Goal: Task Accomplishment & Management: Use online tool/utility

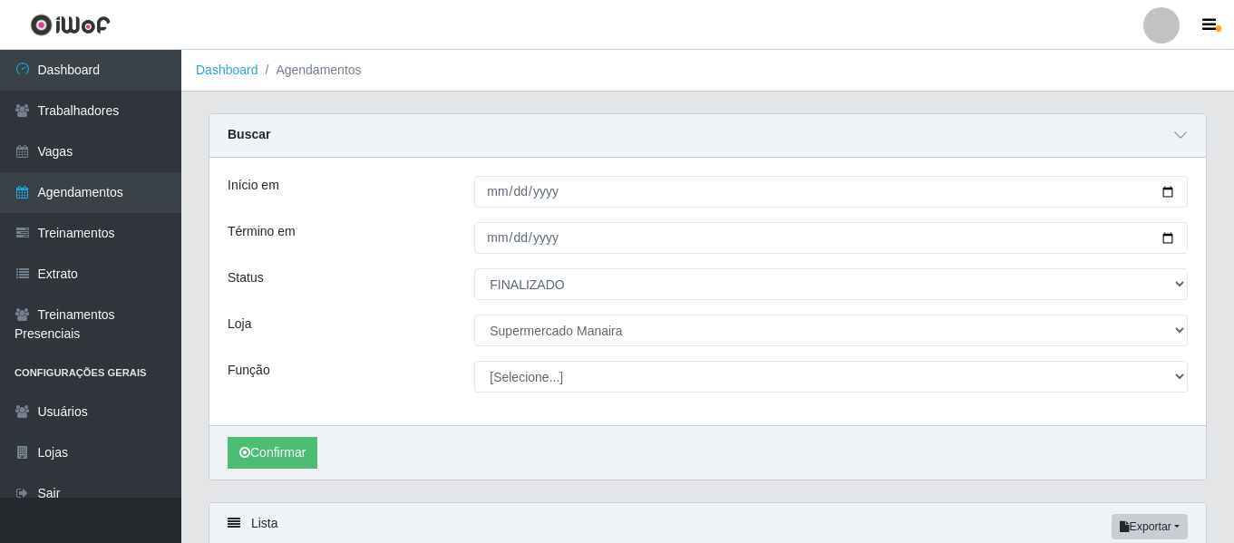
select select "FINALIZADO"
select select "443"
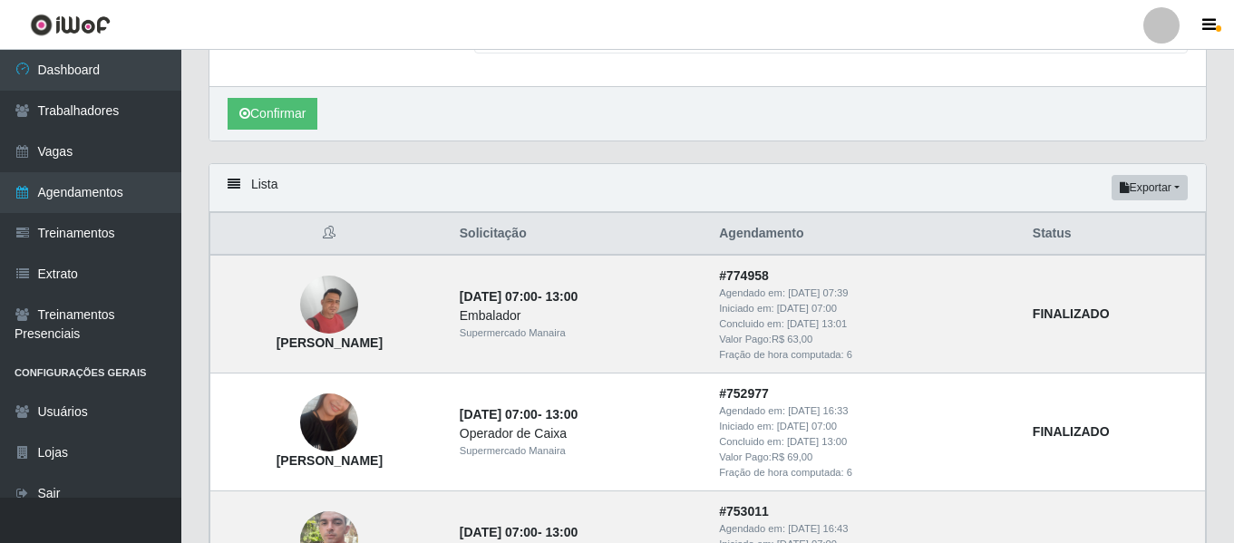
click at [1160, 21] on div at bounding box center [1161, 25] width 36 height 36
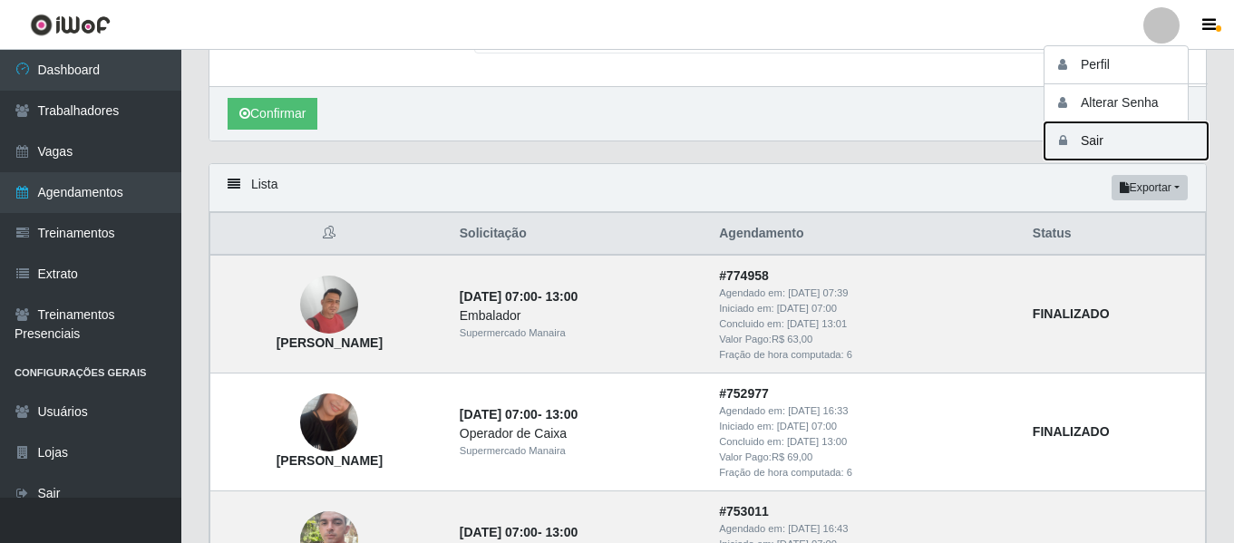
click at [1081, 140] on button "Sair" at bounding box center [1125, 140] width 163 height 37
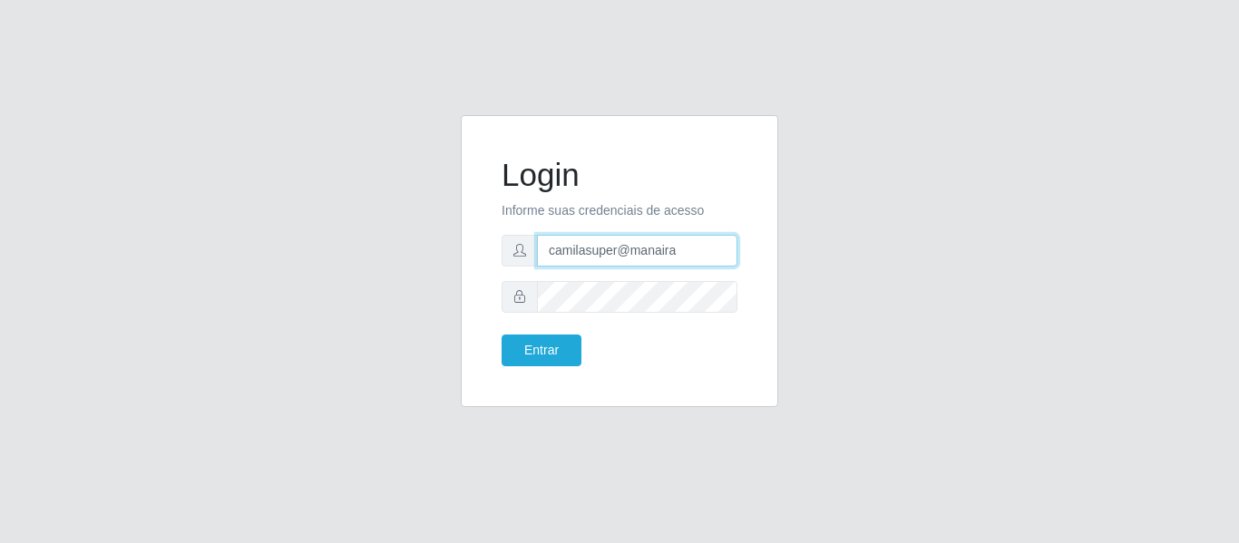
click at [687, 256] on input "camilasuper@manaira" at bounding box center [637, 251] width 200 height 32
type input "camilaredcompras@iwof"
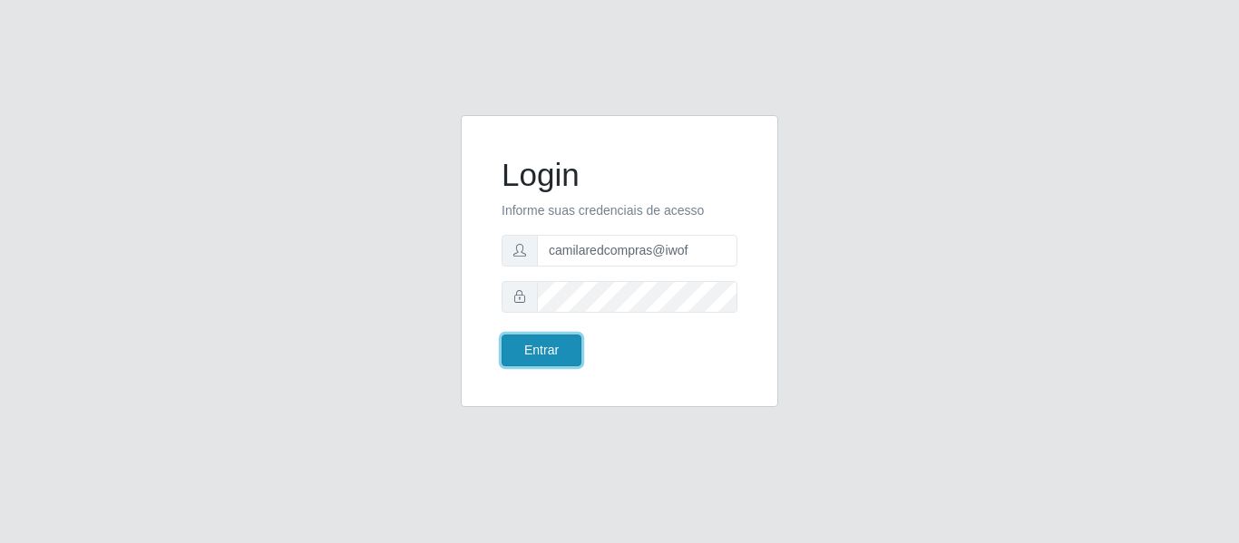
click at [554, 349] on button "Entrar" at bounding box center [541, 351] width 80 height 32
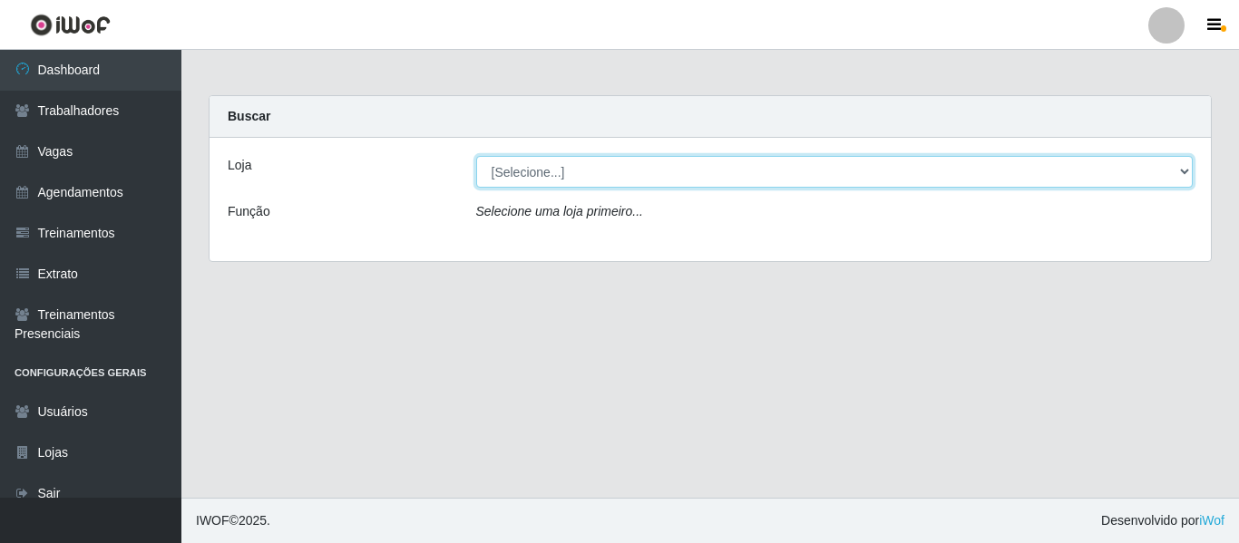
click at [586, 181] on select "[Selecione...] Rede Compras - CD Logistica Rede Compras Supermercados - LOJA 1 …" at bounding box center [834, 172] width 717 height 32
click at [476, 156] on select "[Selecione...] Rede Compras - CD Logistica Rede Compras Supermercados - LOJA 1 …" at bounding box center [834, 172] width 717 height 32
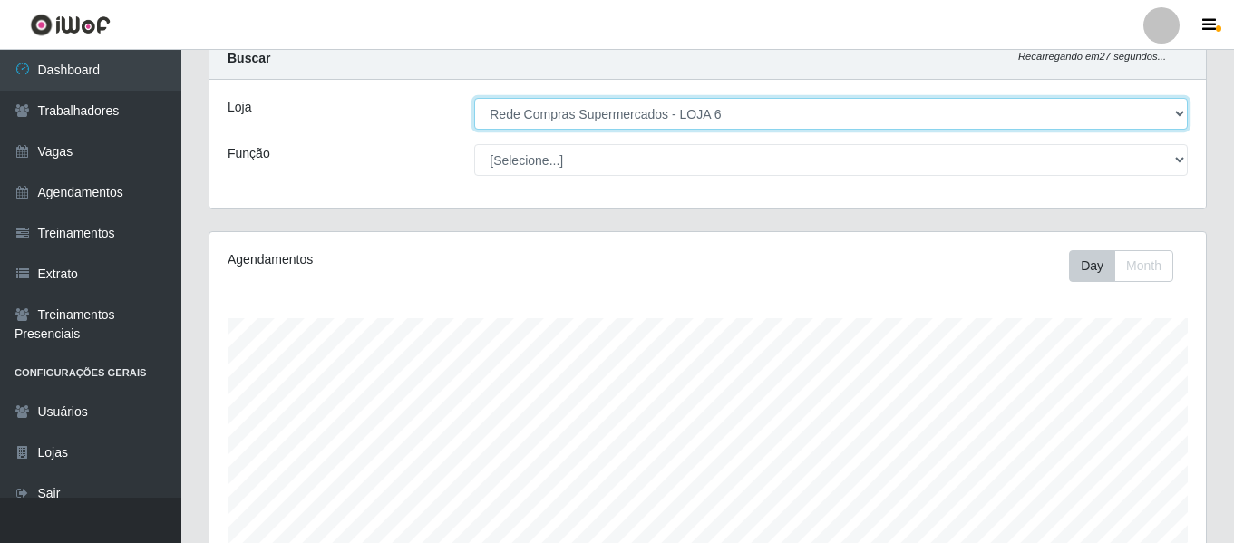
scroll to position [91, 0]
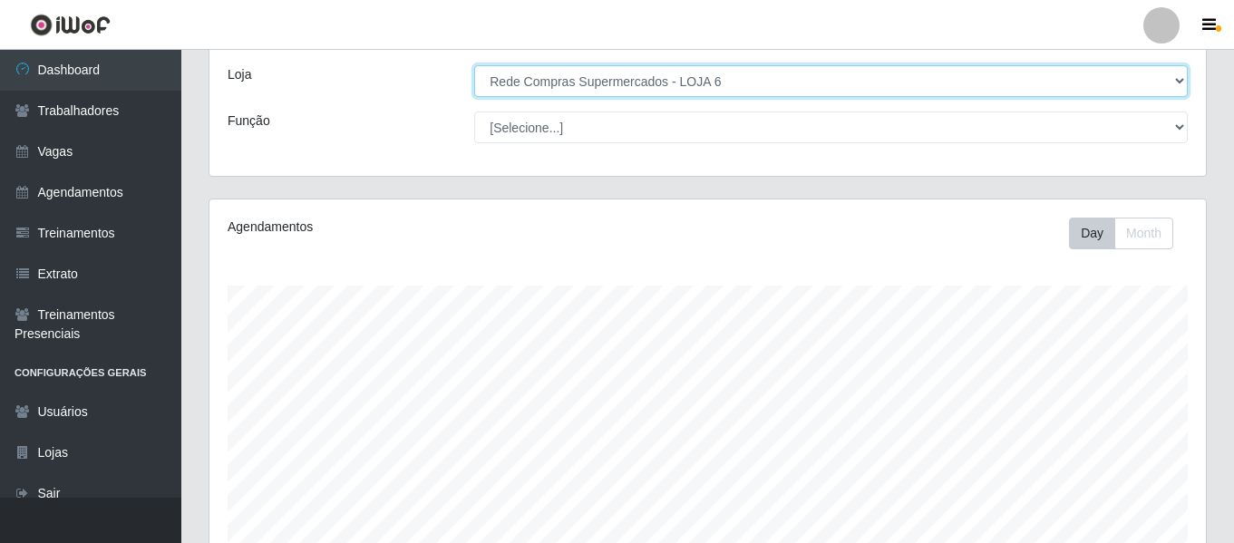
click at [681, 81] on select "[Selecione...] Rede Compras - CD Logistica Rede Compras Supermercados - LOJA 1 …" at bounding box center [831, 81] width 714 height 32
click at [474, 65] on select "[Selecione...] Rede Compras - CD Logistica Rede Compras Supermercados - LOJA 1 …" at bounding box center [831, 81] width 714 height 32
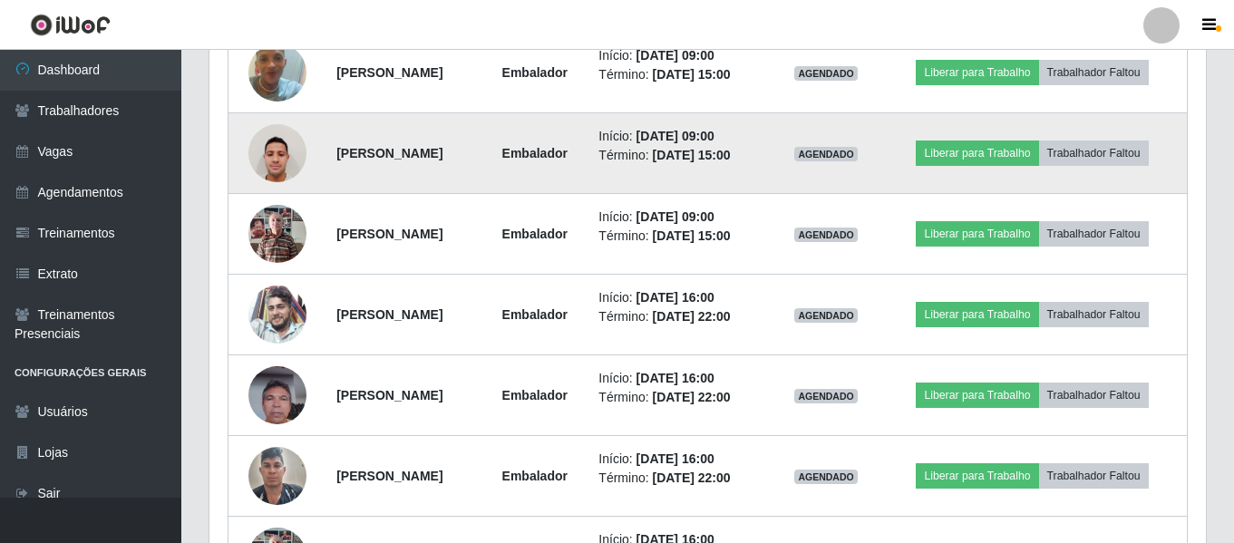
scroll to position [973, 0]
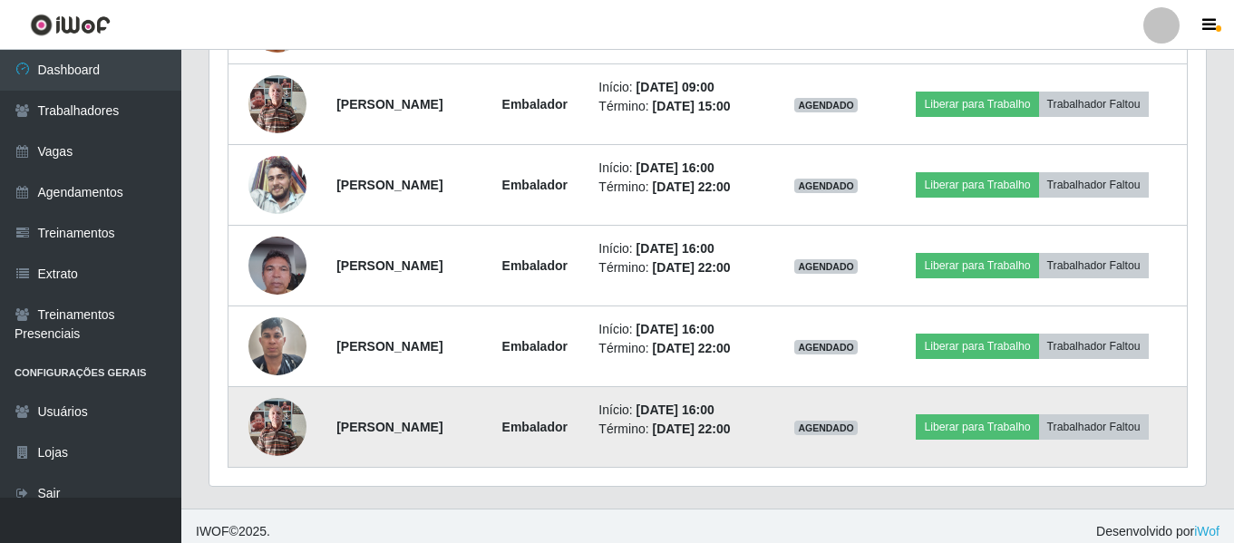
click at [270, 425] on img at bounding box center [277, 426] width 58 height 77
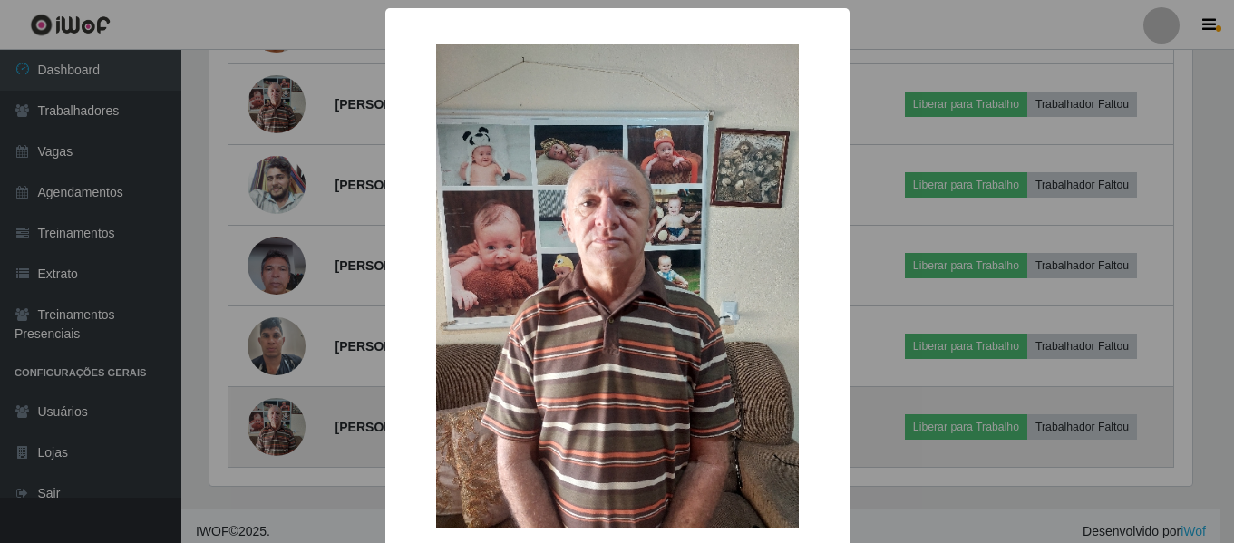
scroll to position [376, 987]
click at [270, 425] on div "× OK Cancel" at bounding box center [619, 271] width 1239 height 543
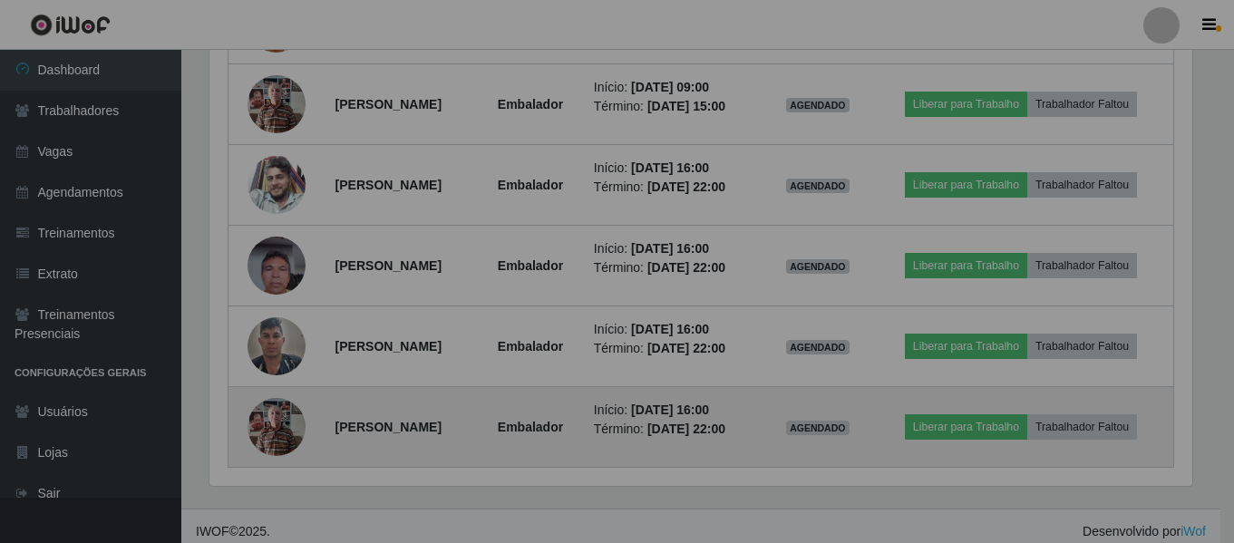
scroll to position [376, 996]
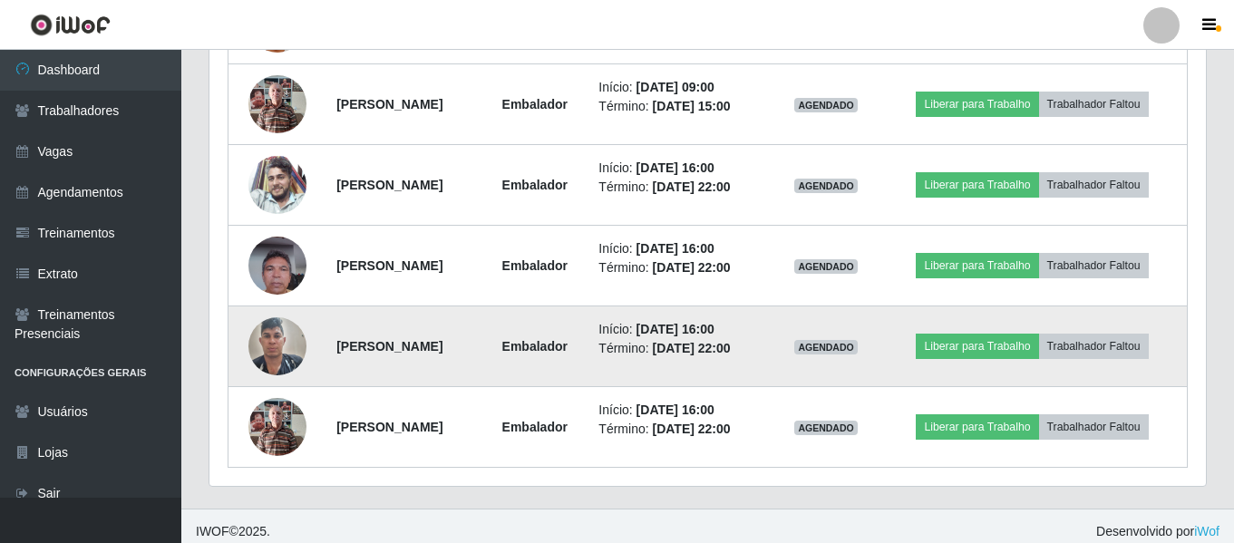
click at [276, 360] on img at bounding box center [277, 345] width 58 height 77
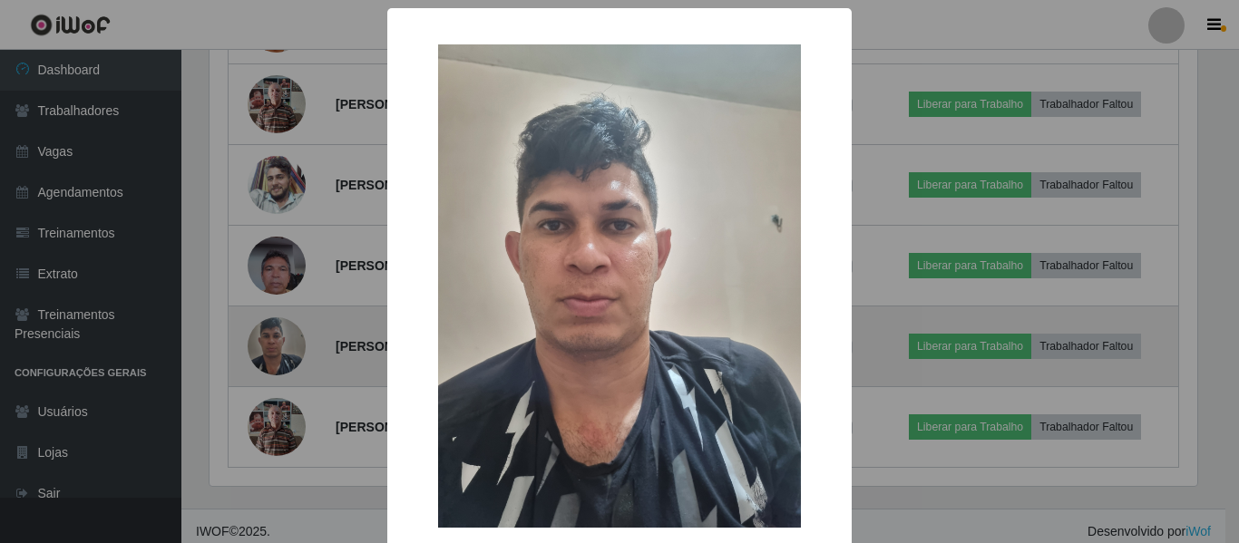
click at [276, 360] on div "× OK Cancel" at bounding box center [619, 271] width 1239 height 543
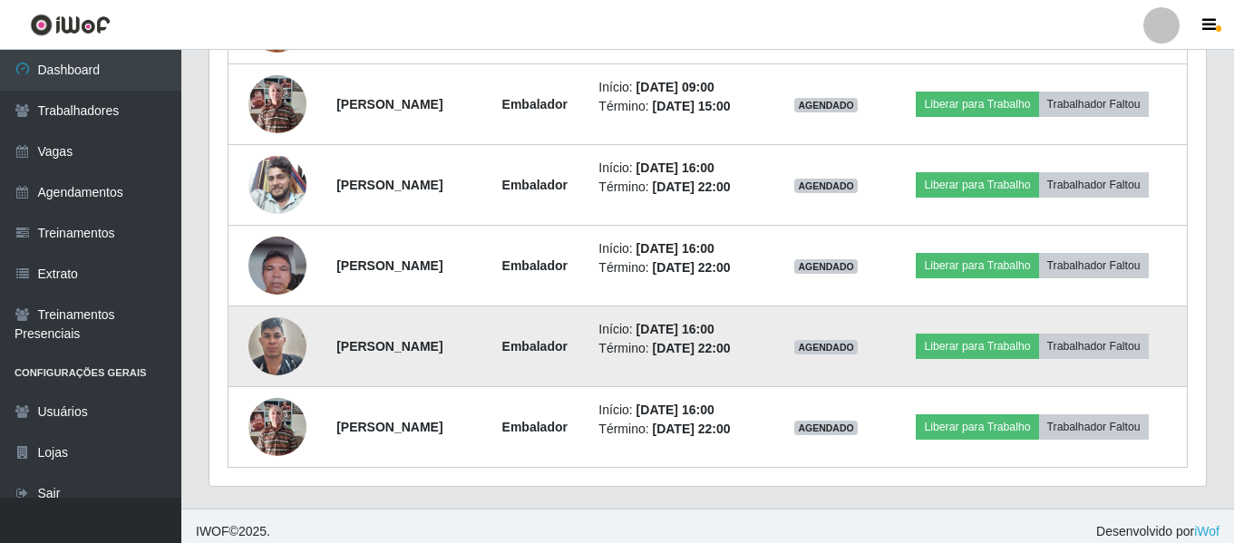
scroll to position [701, 0]
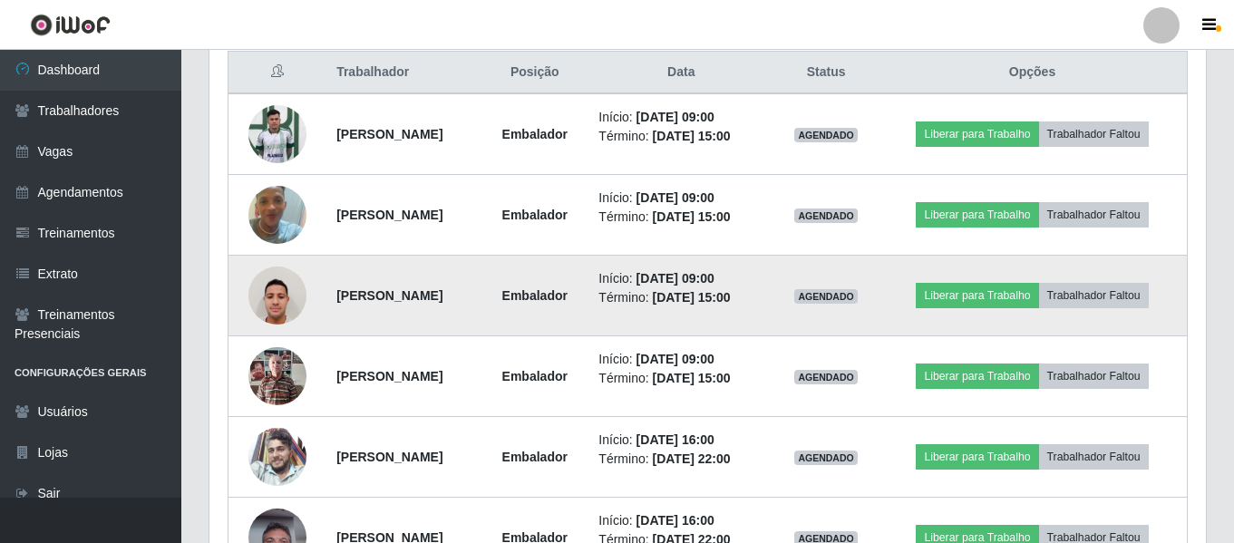
click at [269, 312] on img at bounding box center [277, 295] width 58 height 77
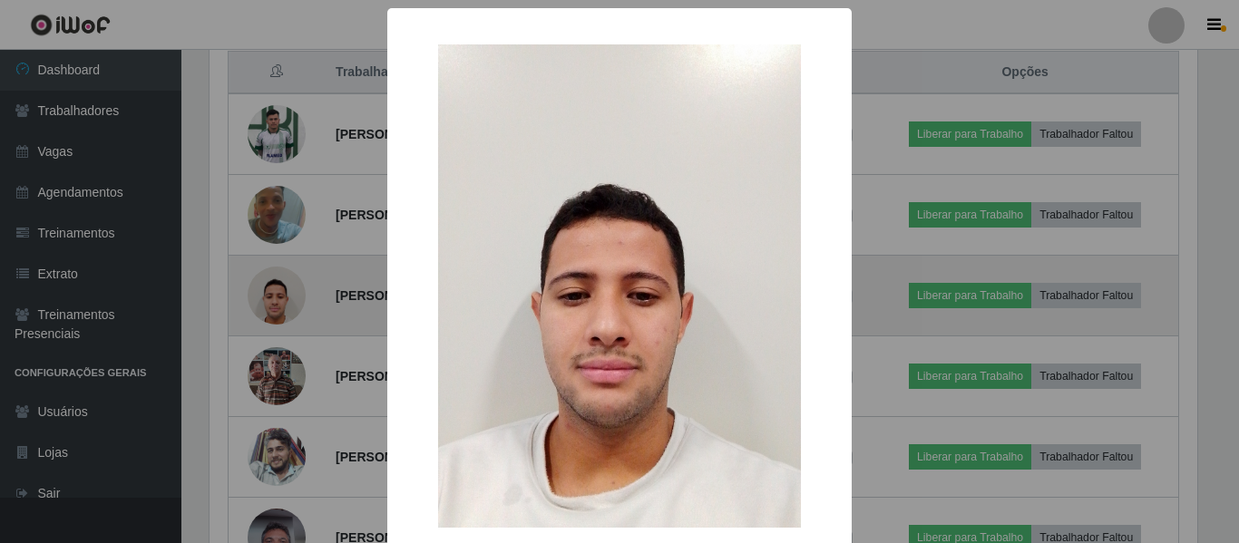
click at [269, 312] on div "× OK Cancel" at bounding box center [619, 271] width 1239 height 543
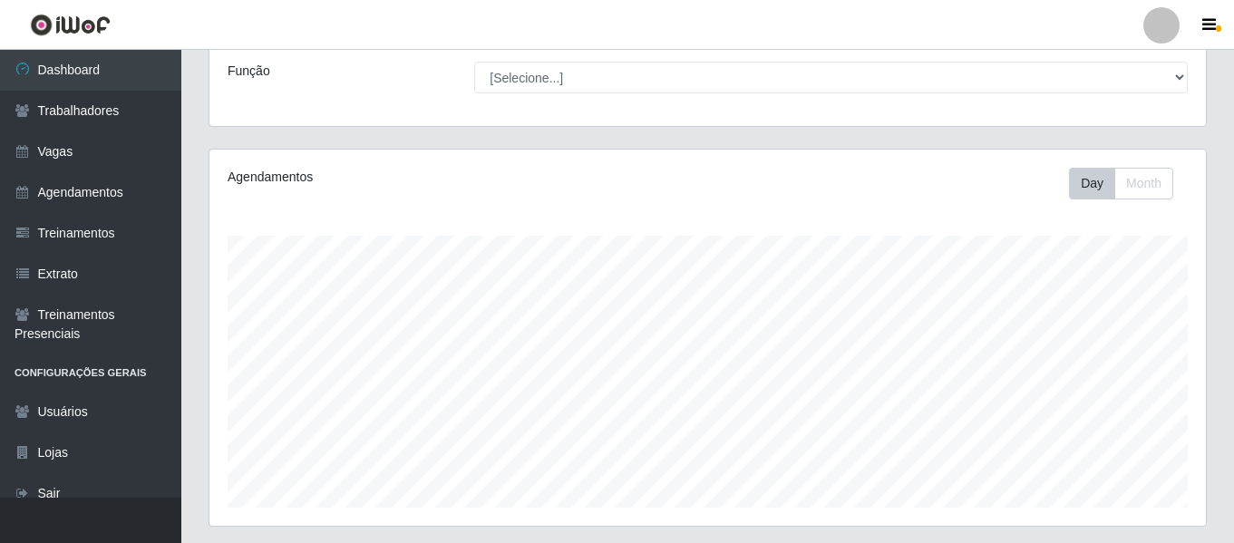
scroll to position [0, 0]
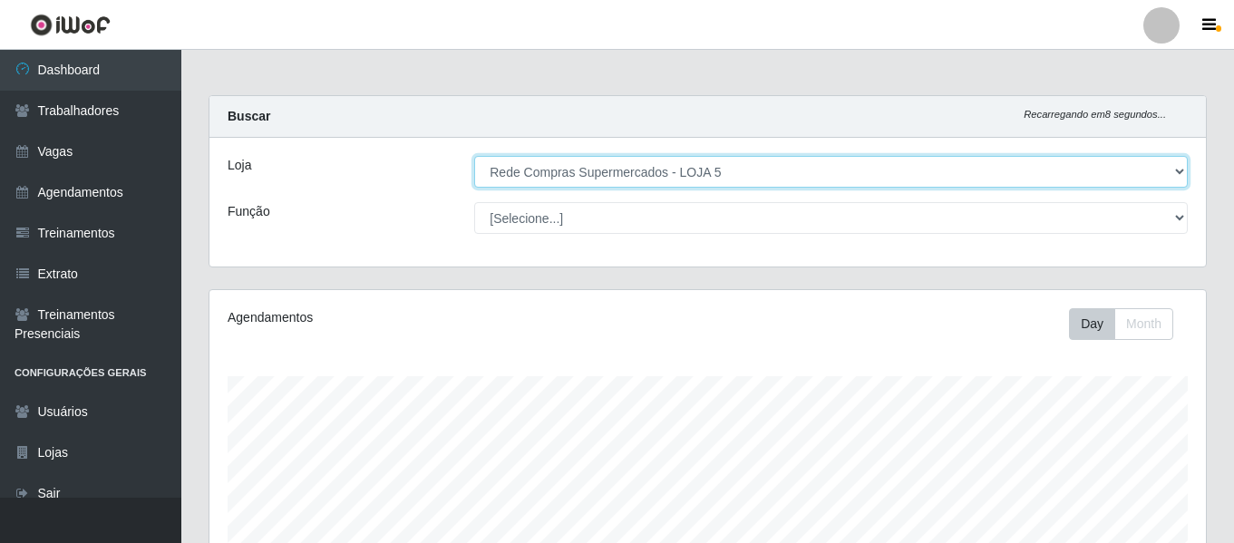
click at [575, 180] on select "[Selecione...] Rede Compras - CD Logistica Rede Compras Supermercados - LOJA 1 …" at bounding box center [831, 172] width 714 height 32
select select "398"
click at [474, 156] on select "[Selecione...] Rede Compras - CD Logistica Rede Compras Supermercados - LOJA 1 …" at bounding box center [831, 172] width 714 height 32
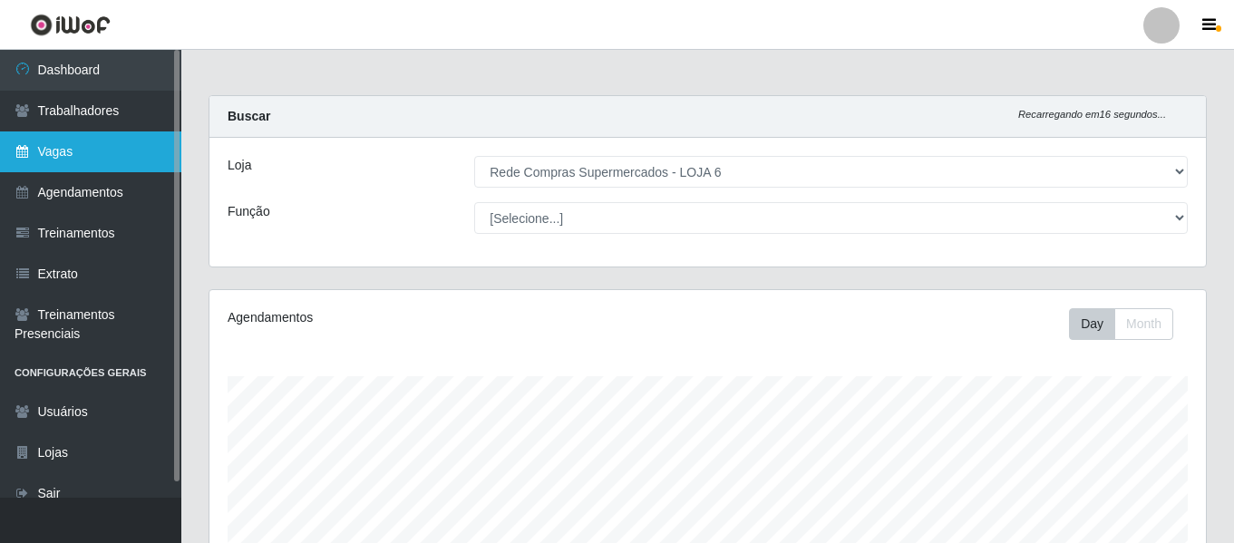
click at [111, 152] on link "Vagas" at bounding box center [90, 151] width 181 height 41
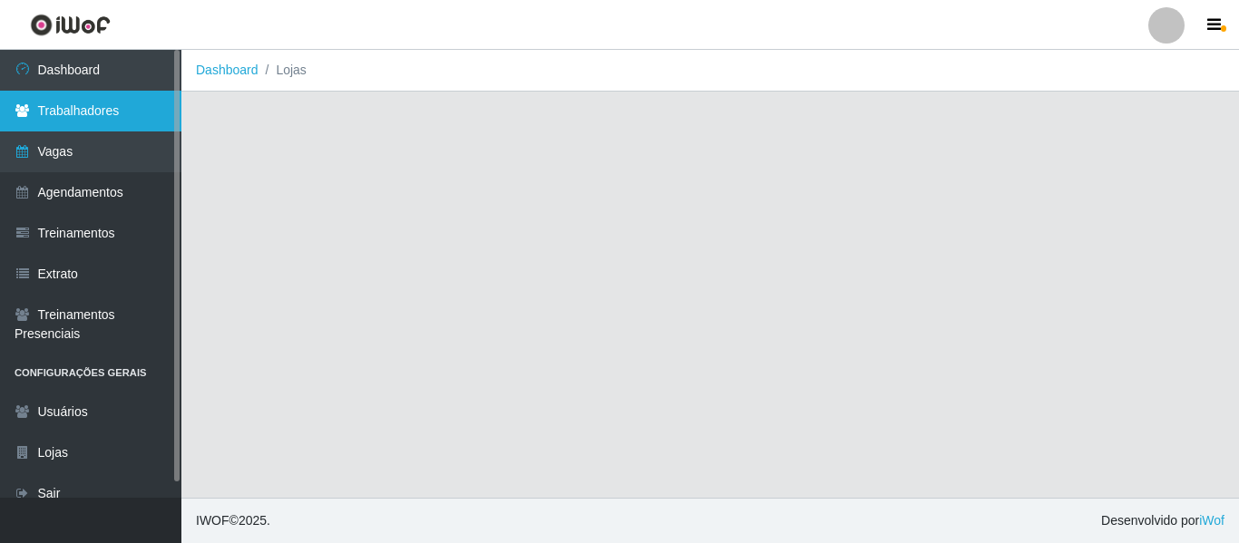
click at [137, 111] on link "Trabalhadores" at bounding box center [90, 111] width 181 height 41
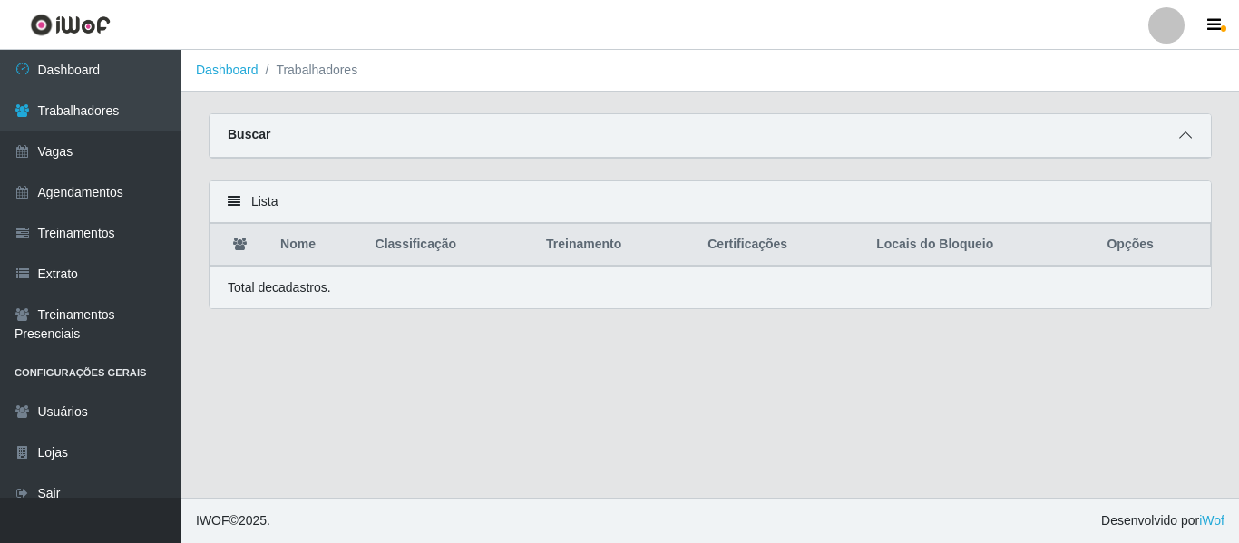
click at [1187, 136] on icon at bounding box center [1185, 135] width 13 height 13
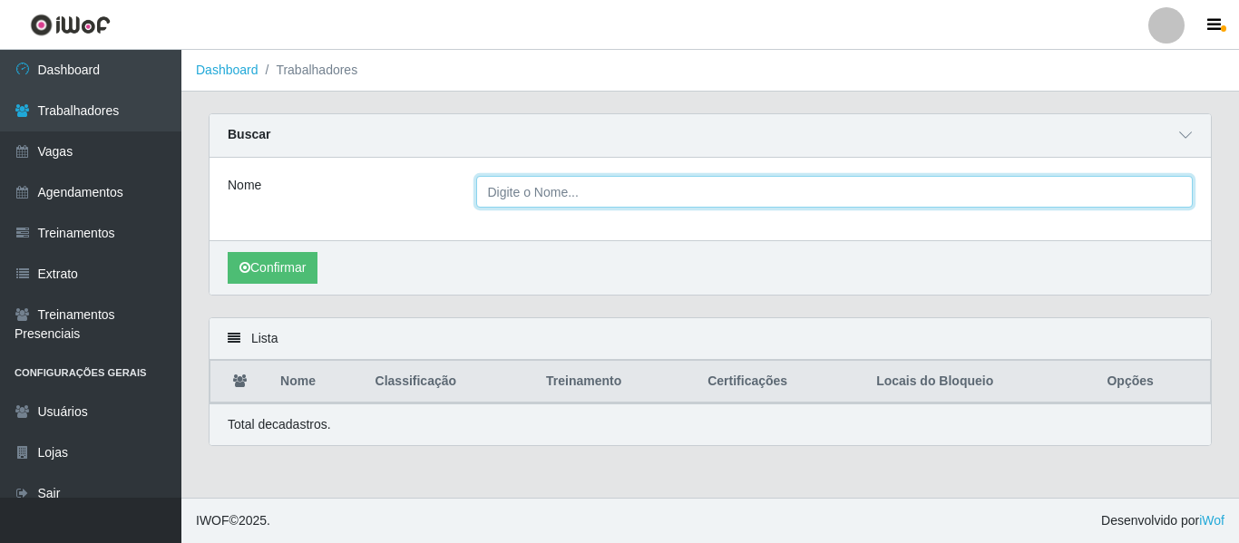
click at [613, 200] on input "Nome" at bounding box center [834, 192] width 717 height 32
type input "telma"
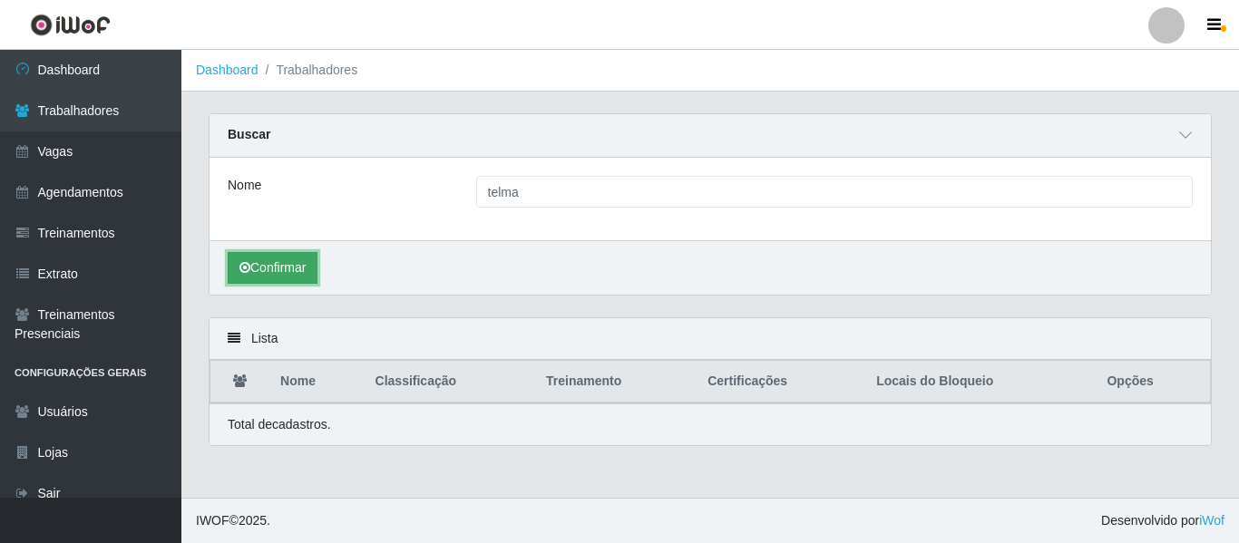
click at [297, 265] on button "Confirmar" at bounding box center [273, 268] width 90 height 32
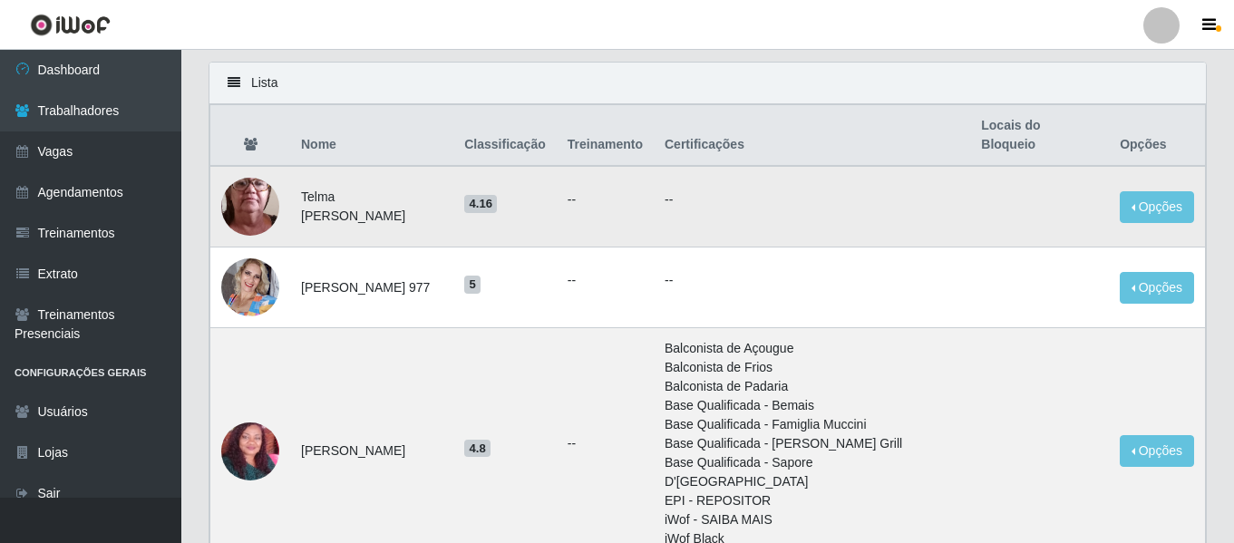
scroll to position [272, 0]
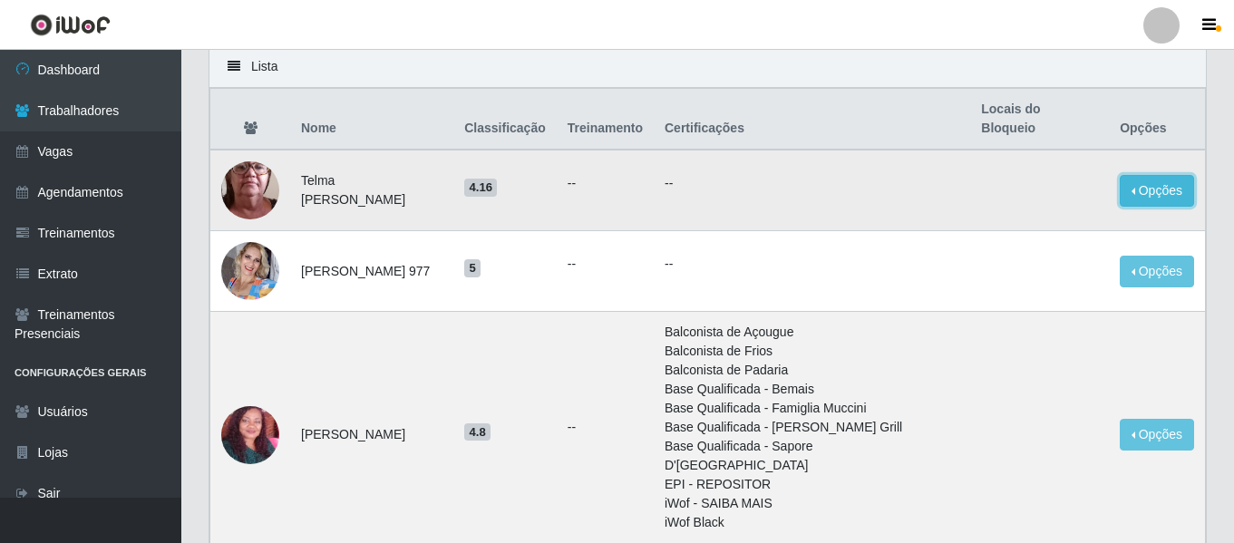
click at [1146, 175] on button "Opções" at bounding box center [1157, 191] width 74 height 32
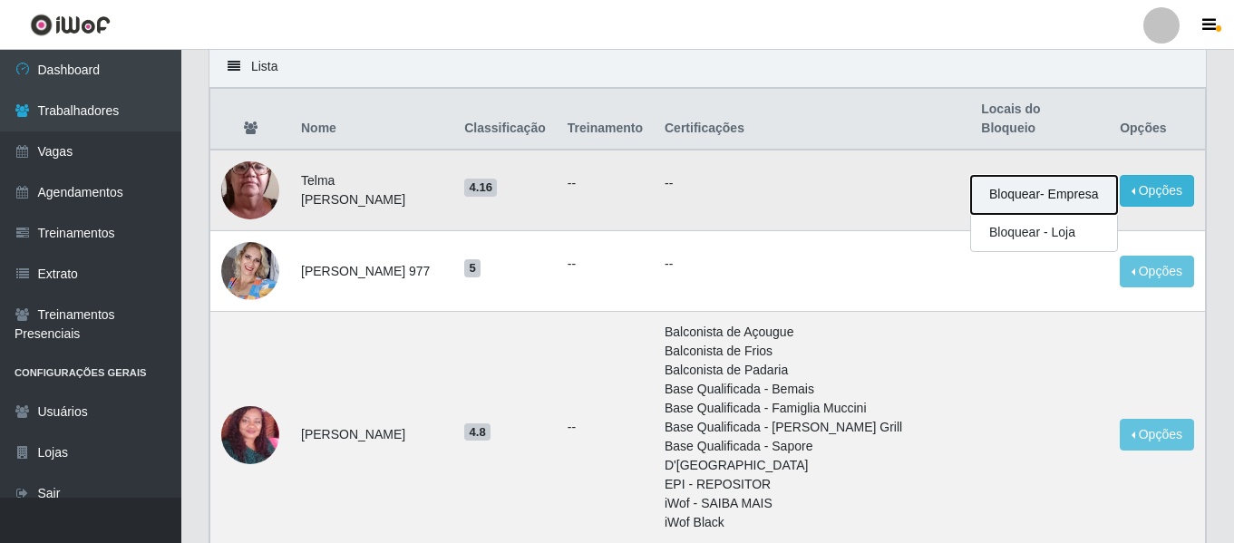
click at [1061, 188] on button "Bloquear - Empresa" at bounding box center [1044, 195] width 146 height 38
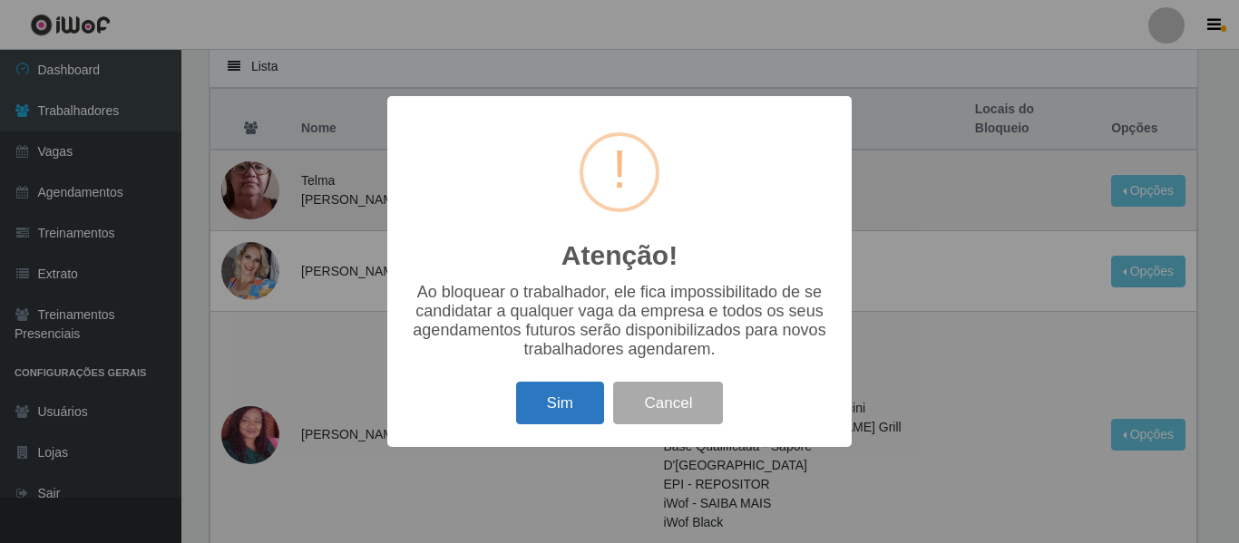
click at [602, 411] on button "Sim" at bounding box center [560, 403] width 88 height 43
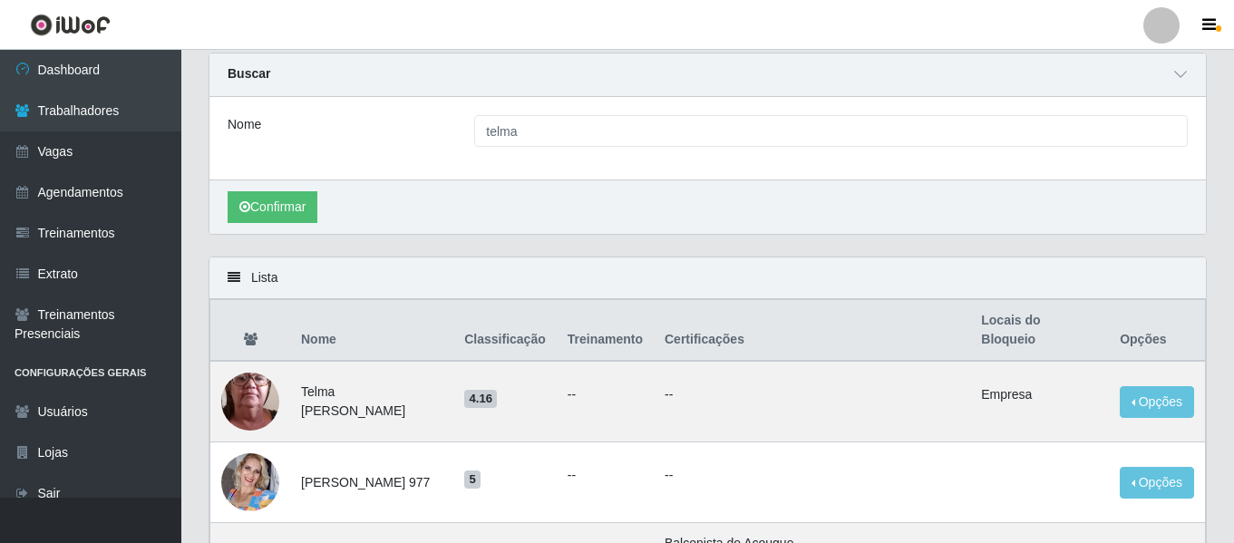
scroll to position [91, 0]
